Goal: Navigation & Orientation: Find specific page/section

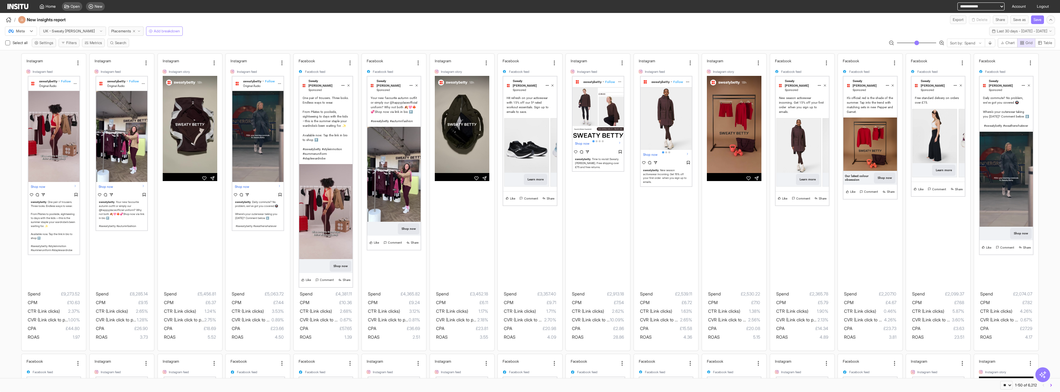
select select "**"
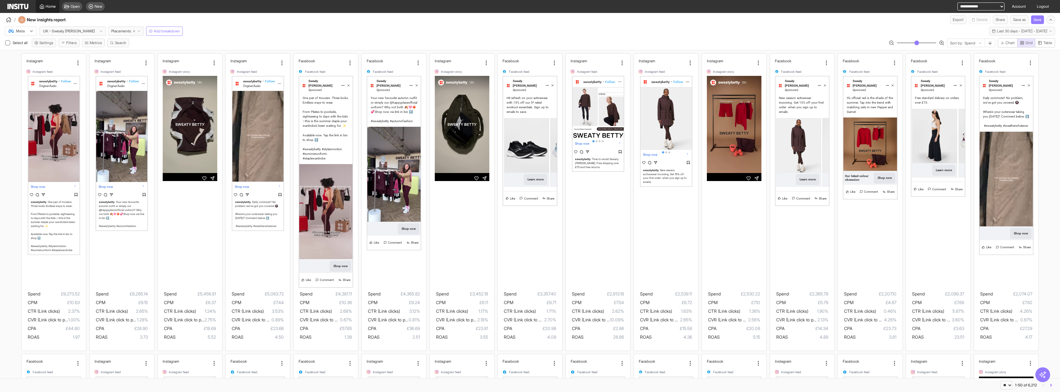
click at [51, 3] on link "Home" at bounding box center [48, 6] width 24 height 13
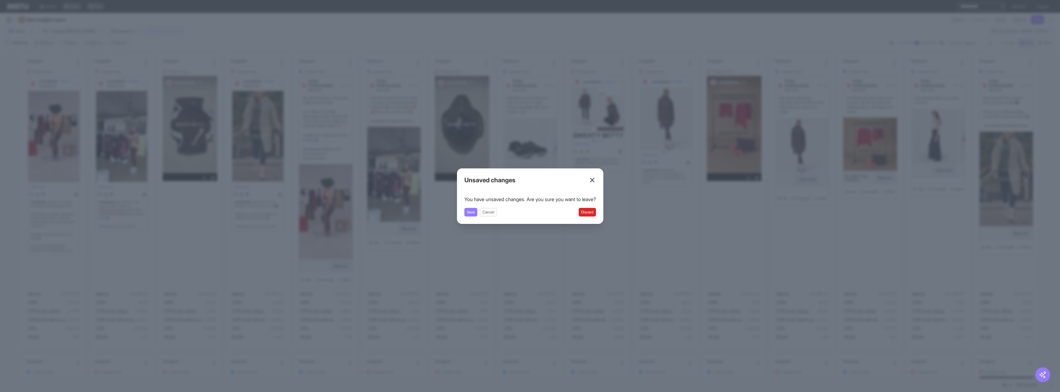
click at [590, 220] on div "Unsaved changes You have unsaved changes. Are you sure you want to leave? Save …" at bounding box center [530, 195] width 146 height 55
click at [592, 212] on button "Discard" at bounding box center [587, 212] width 17 height 9
